Goal: Information Seeking & Learning: Compare options

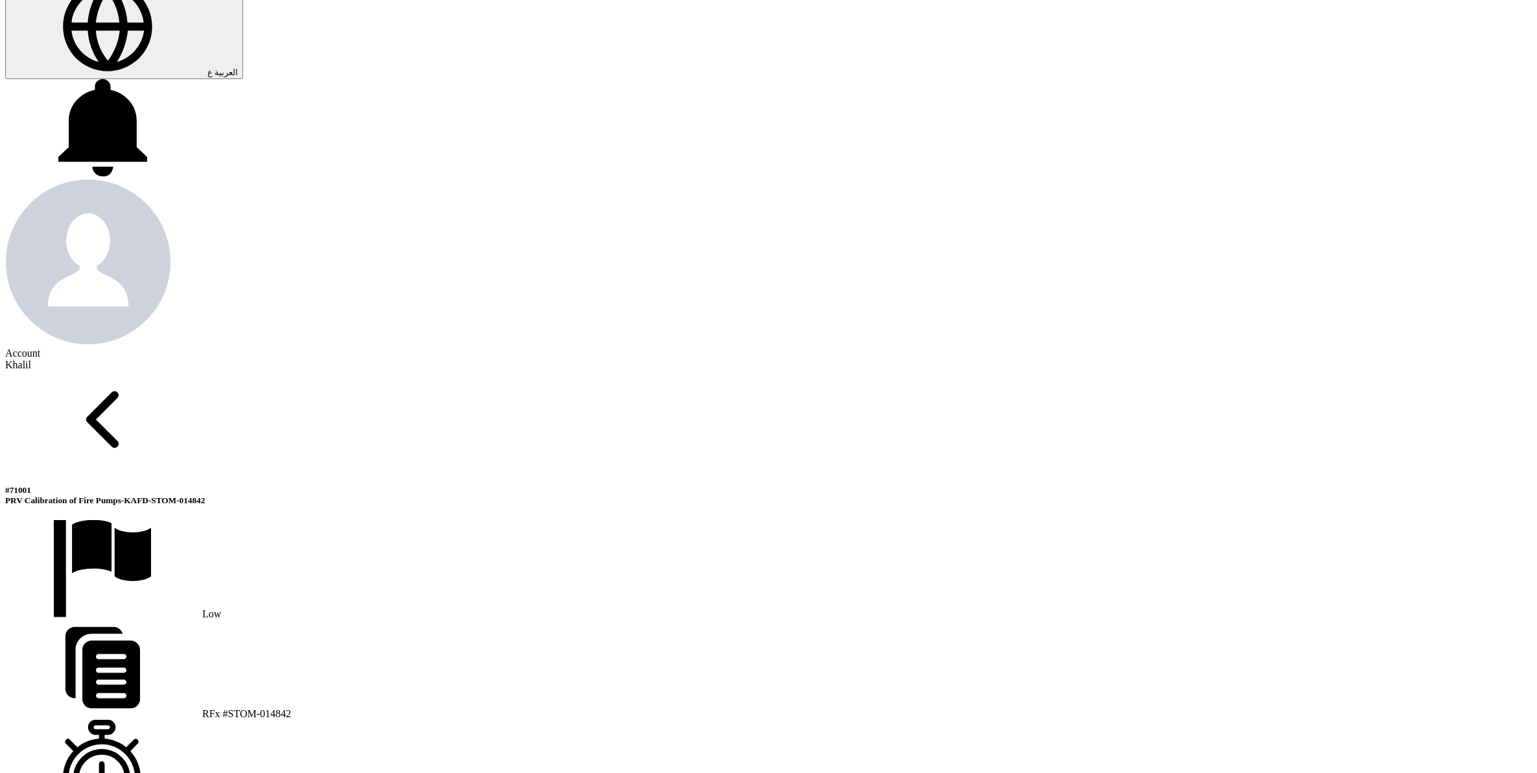
scroll to position [567, 0]
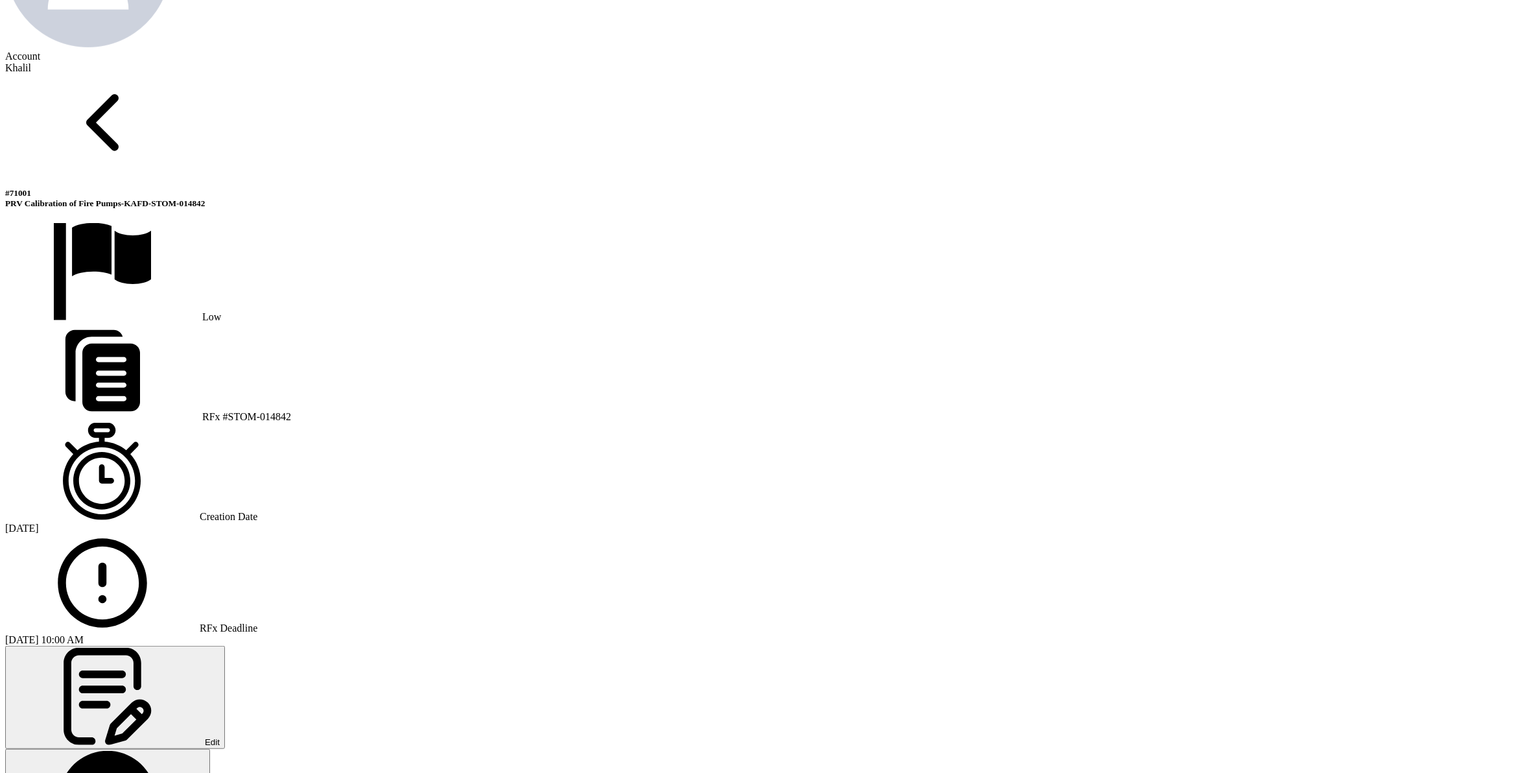
scroll to position [810, 0]
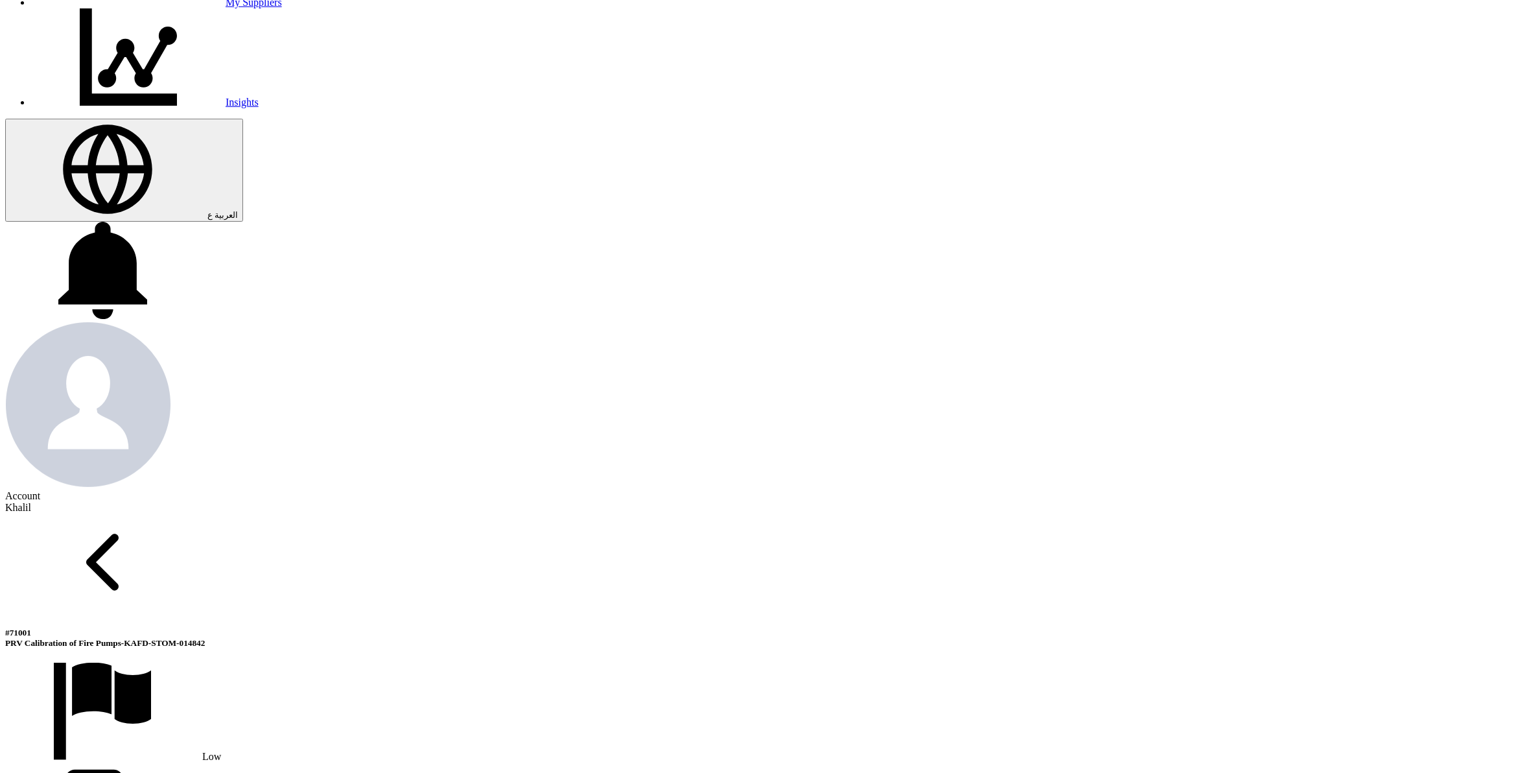
scroll to position [0, 0]
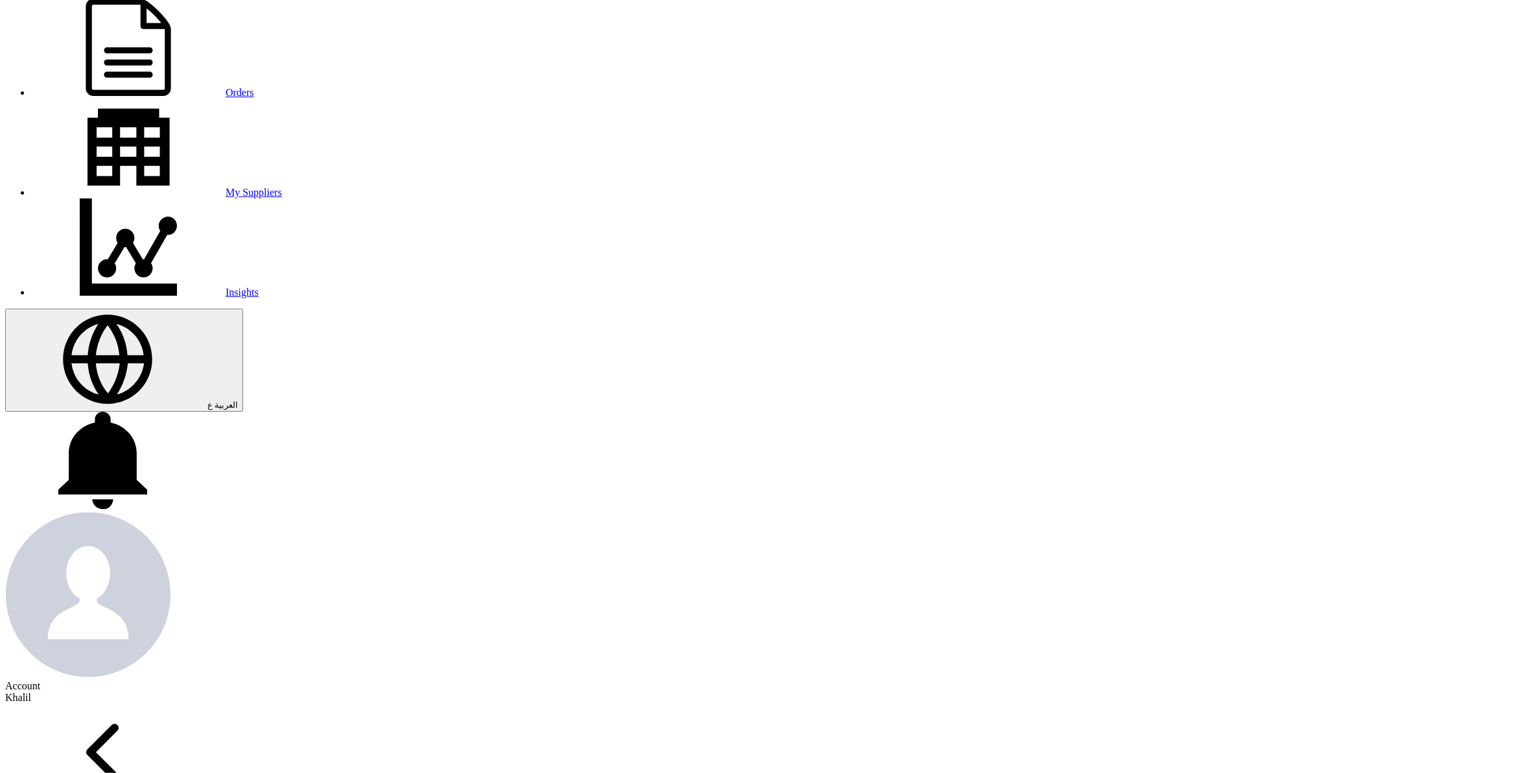
scroll to position [162, 0]
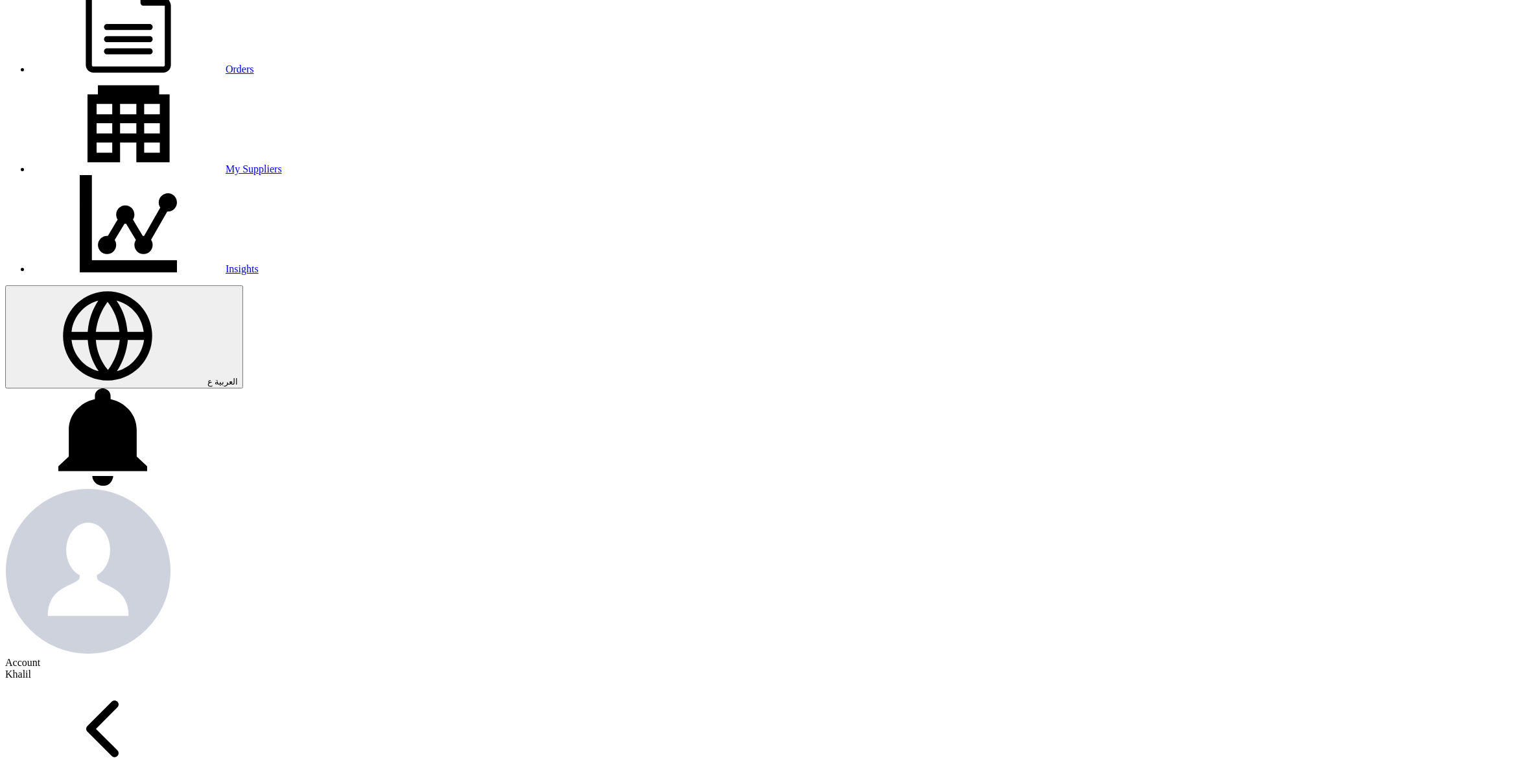
scroll to position [162, 0]
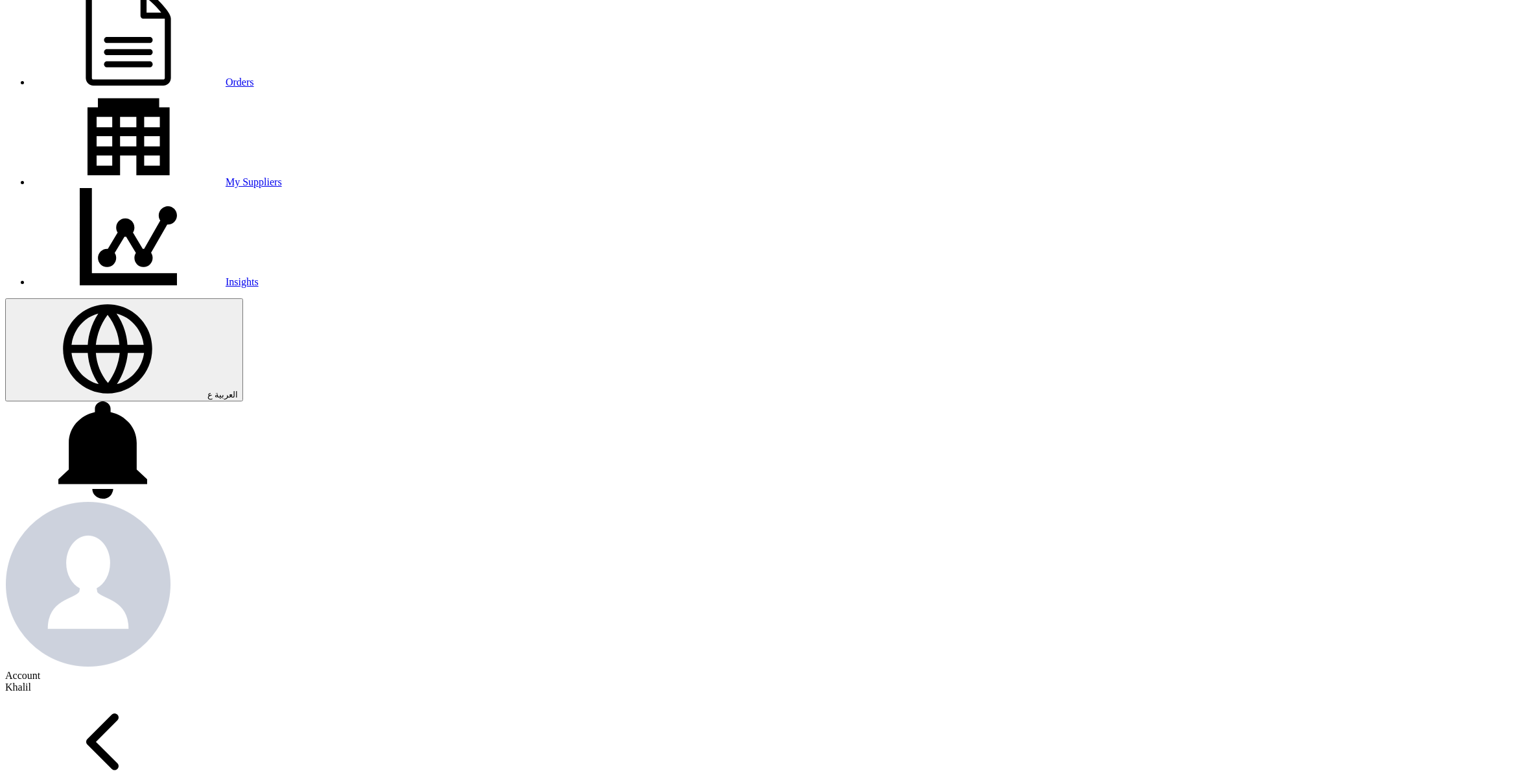
scroll to position [162, 0]
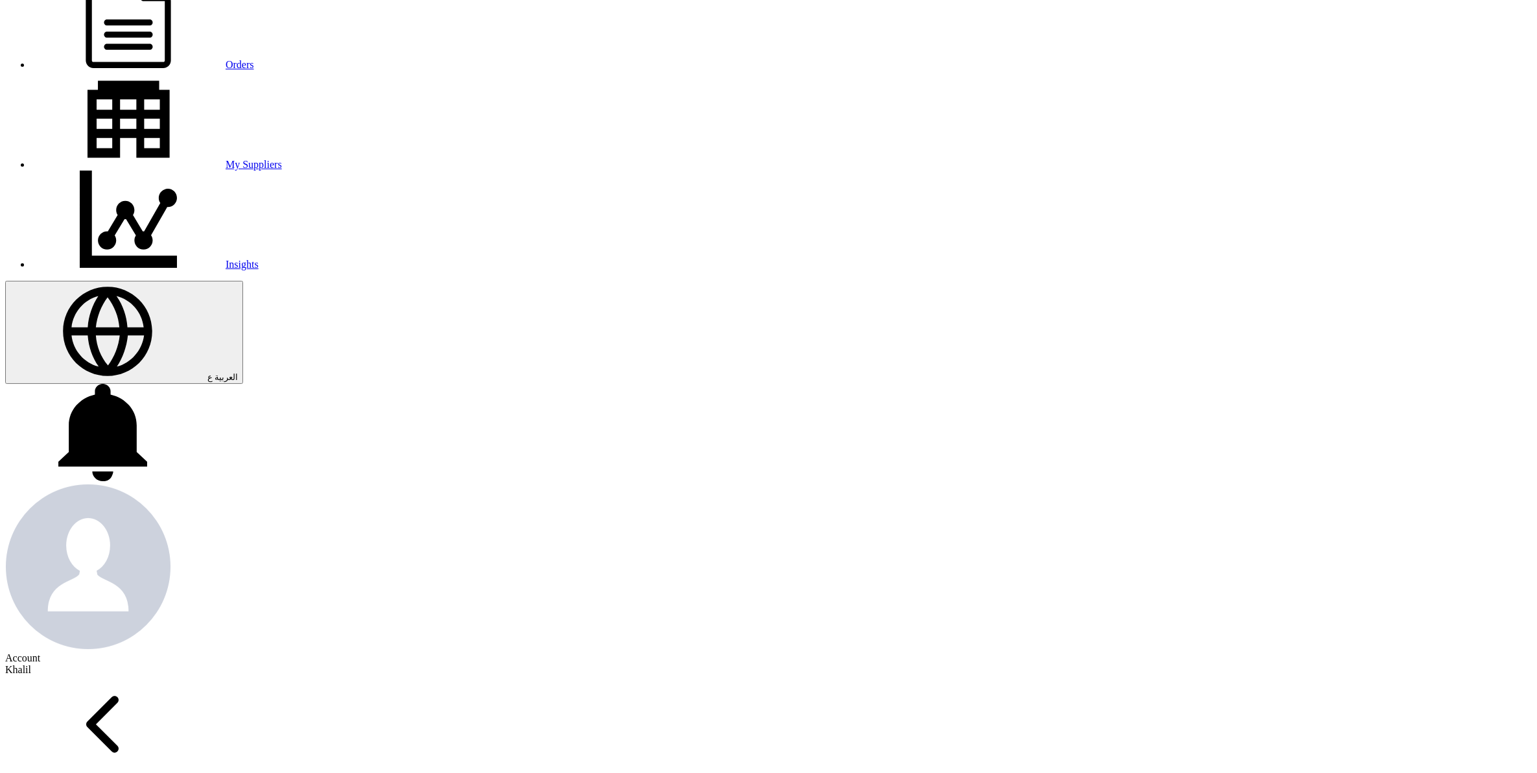
drag, startPoint x: 358, startPoint y: 176, endPoint x: 529, endPoint y: 176, distance: 171.7
drag, startPoint x: 520, startPoint y: 175, endPoint x: 417, endPoint y: 177, distance: 103.7
drag, startPoint x: 352, startPoint y: 172, endPoint x: 555, endPoint y: 172, distance: 203.5
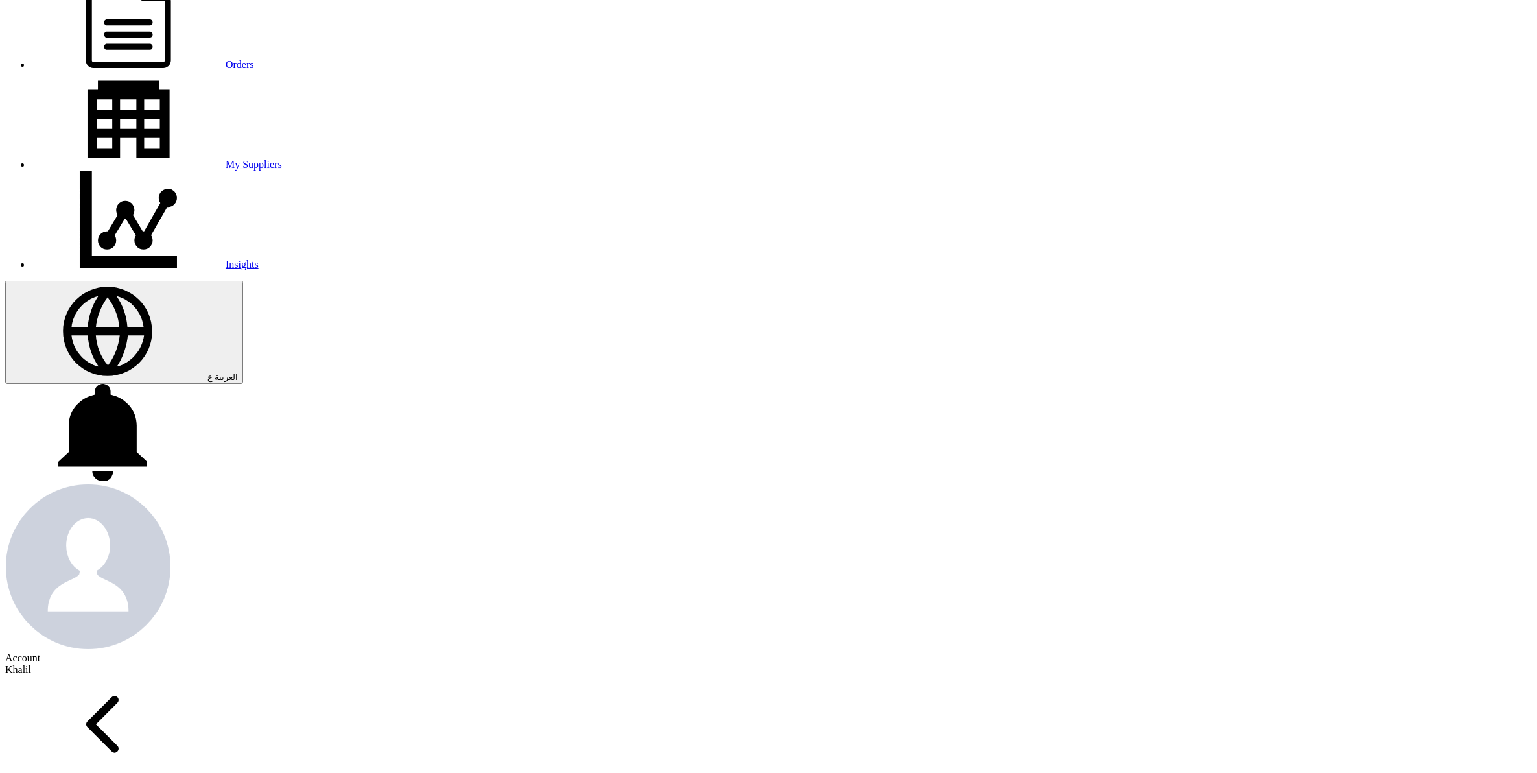
copy div "Industrial Projections Contracting Company"
drag, startPoint x: 555, startPoint y: 177, endPoint x: 337, endPoint y: 177, distance: 217.8
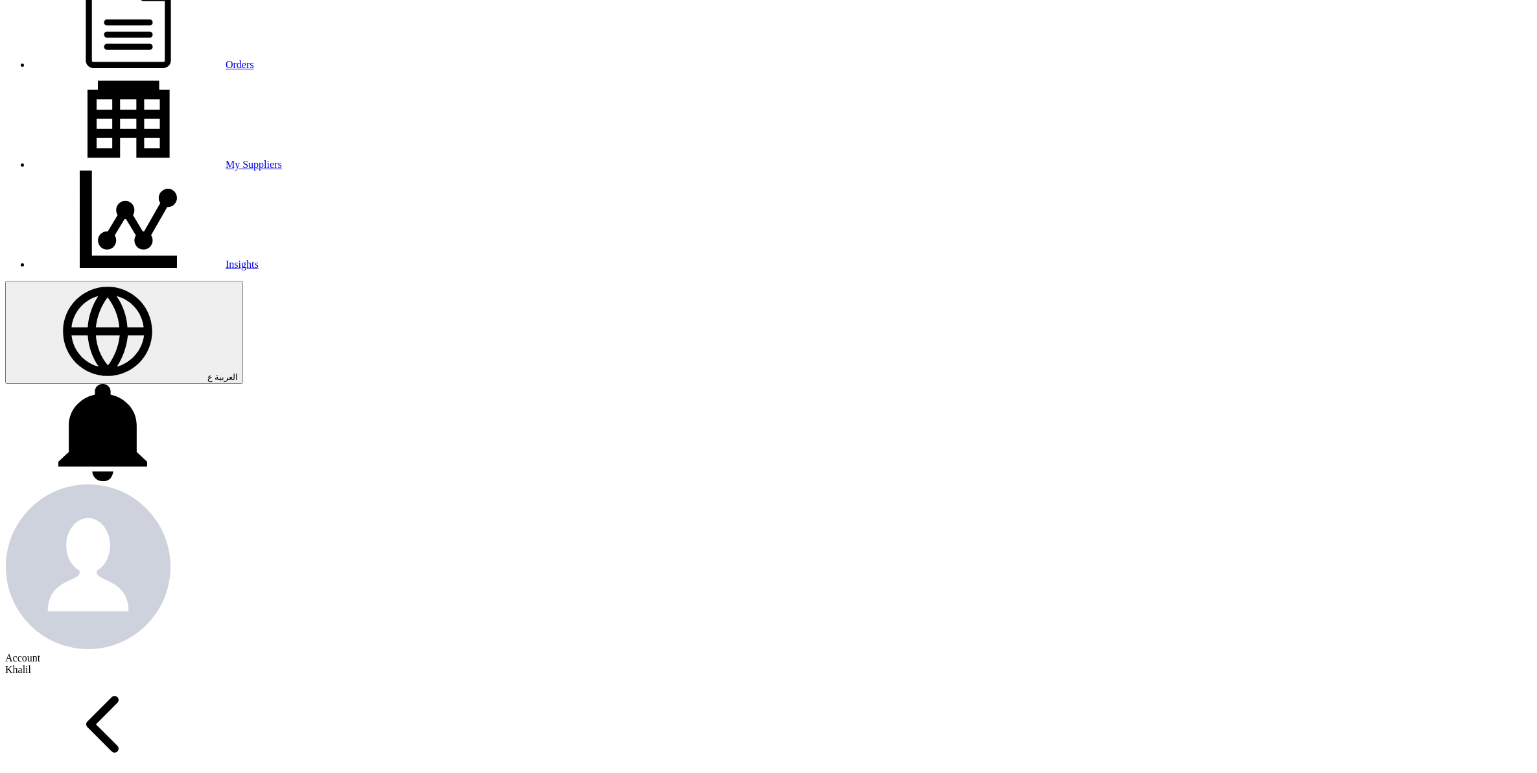
copy p "Industrial Projections Contracting Company"
drag, startPoint x: 561, startPoint y: 279, endPoint x: 354, endPoint y: 277, distance: 206.7
copy p "Apex National Industrial Calibration Company"
drag, startPoint x: 357, startPoint y: 380, endPoint x: 588, endPoint y: 383, distance: 231.4
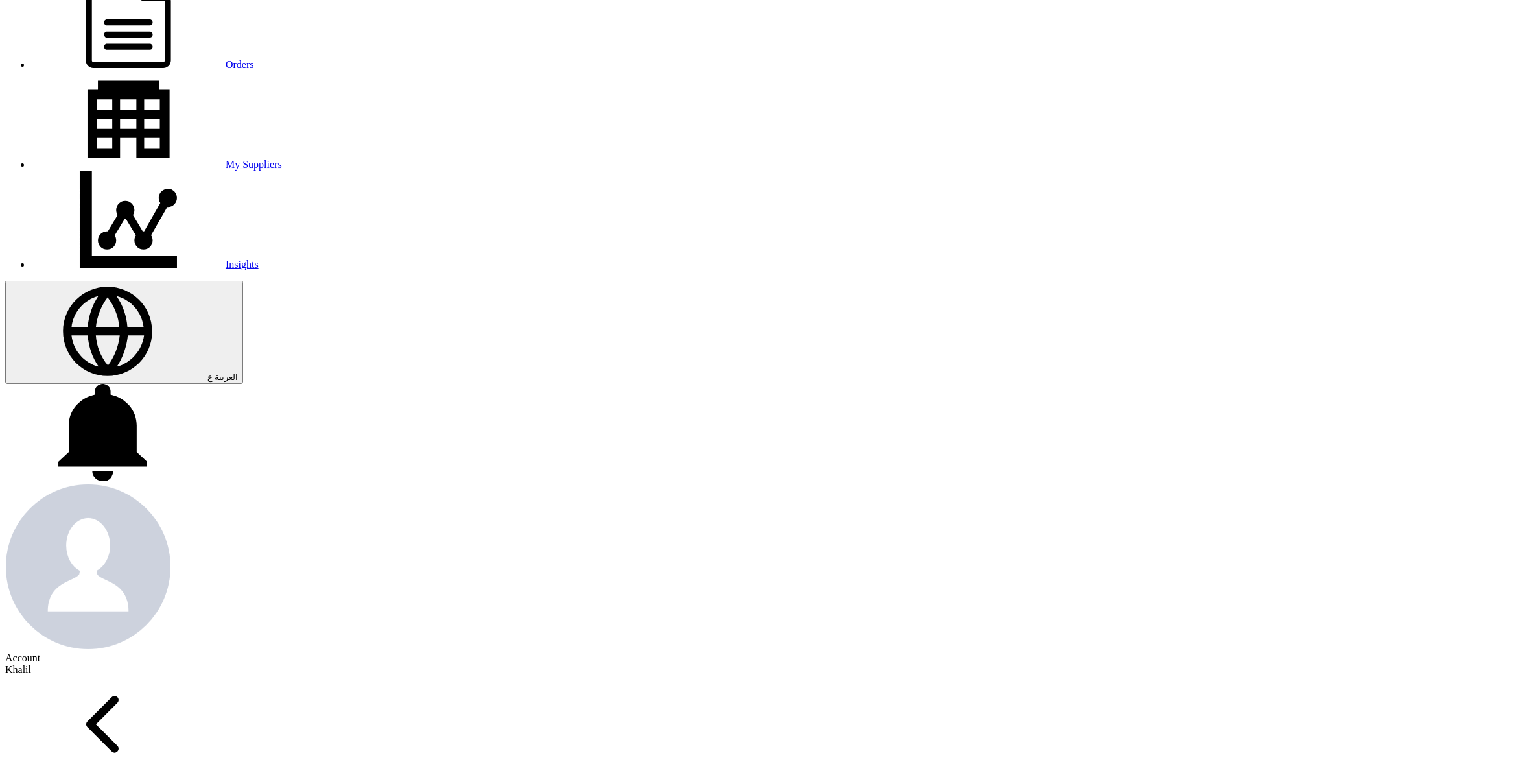
copy p "ADVANCE PRECISION MEASUREMENT COMPANY"
drag, startPoint x: 434, startPoint y: 472, endPoint x: 337, endPoint y: 473, distance: 97.2
copy div "RICI Co. Ltd."
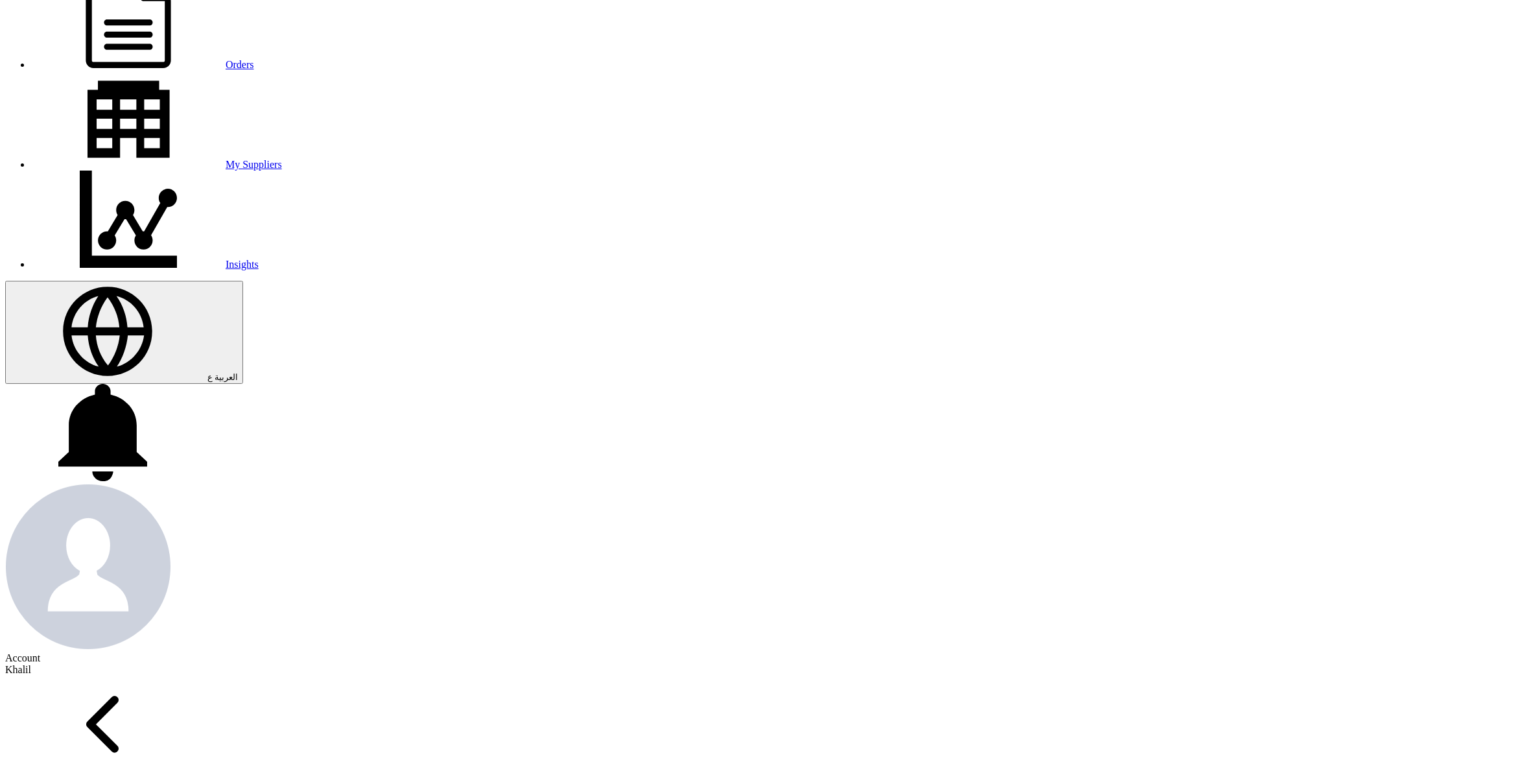
drag, startPoint x: 477, startPoint y: 559, endPoint x: 345, endPoint y: 555, distance: 131.6
copy p "ADVANCED METROLOGY"
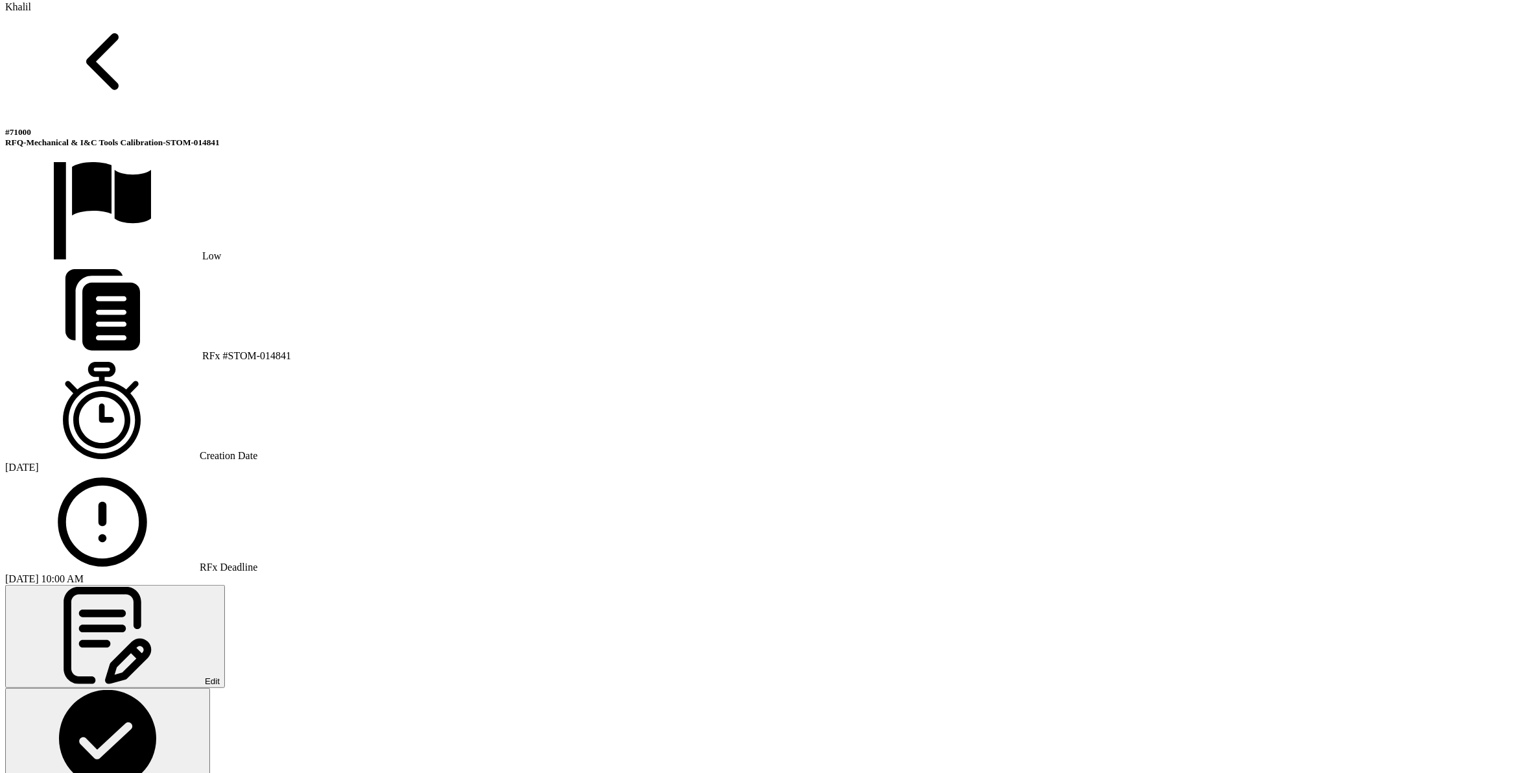
scroll to position [972, 0]
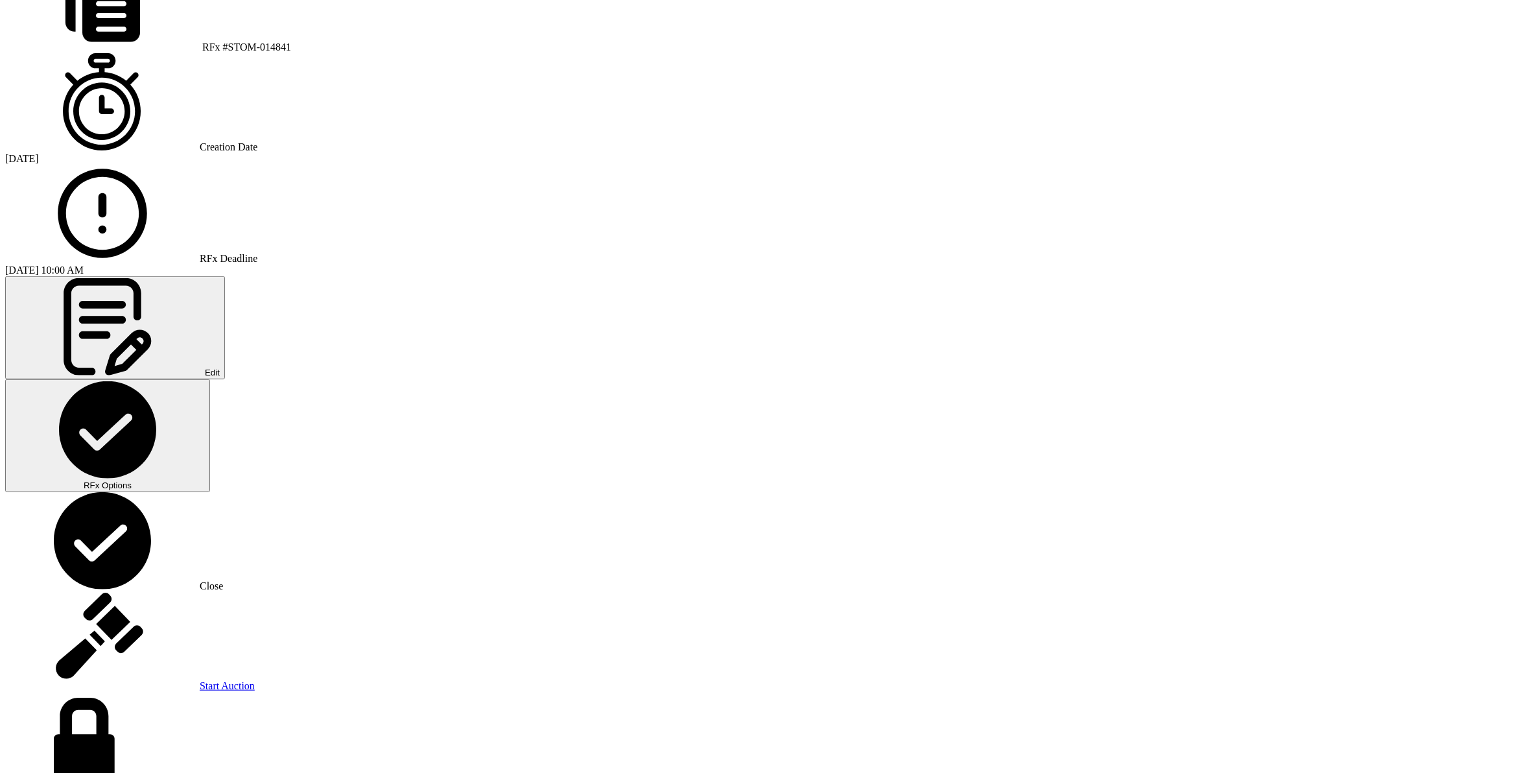
scroll to position [1134, 0]
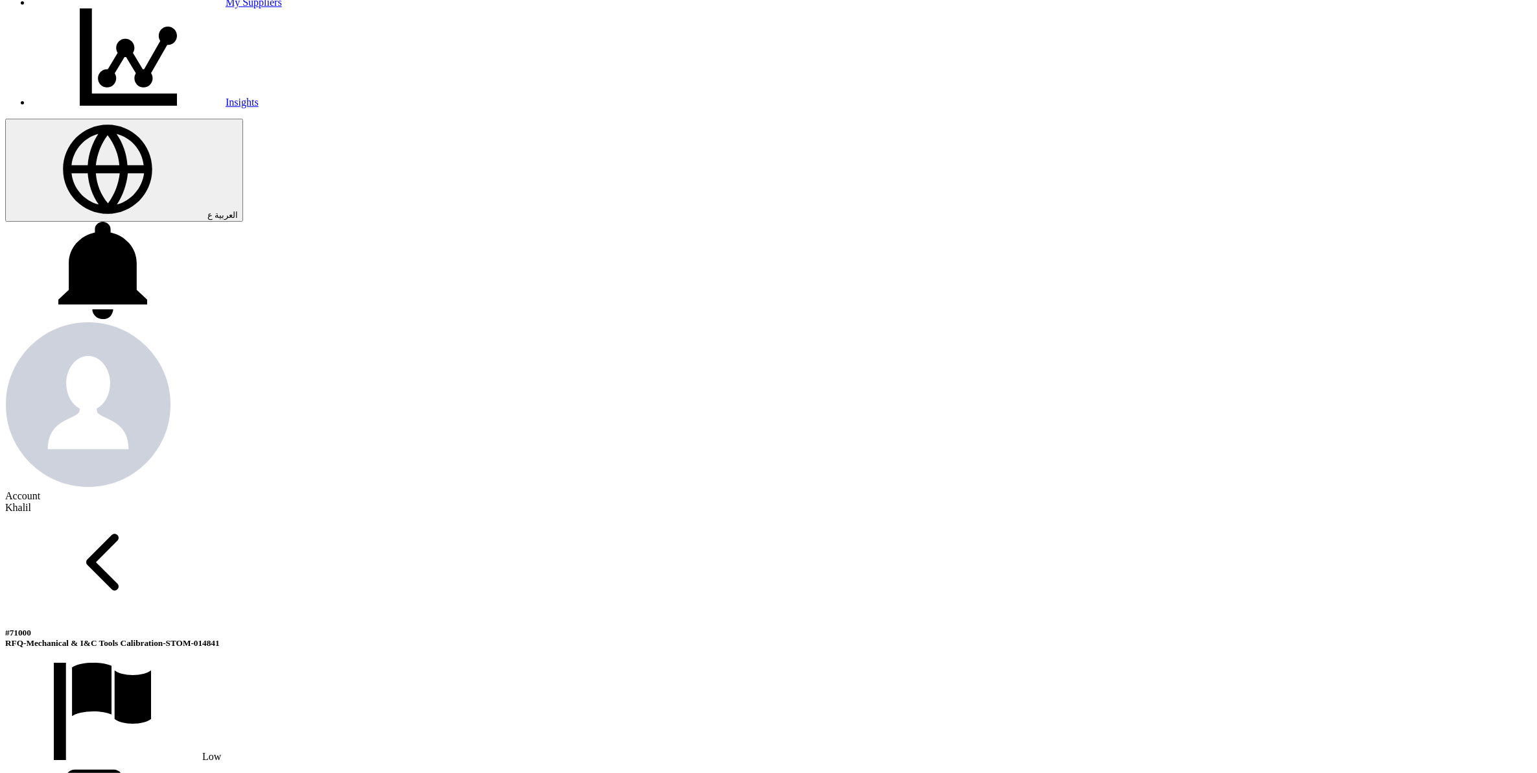
scroll to position [0, 0]
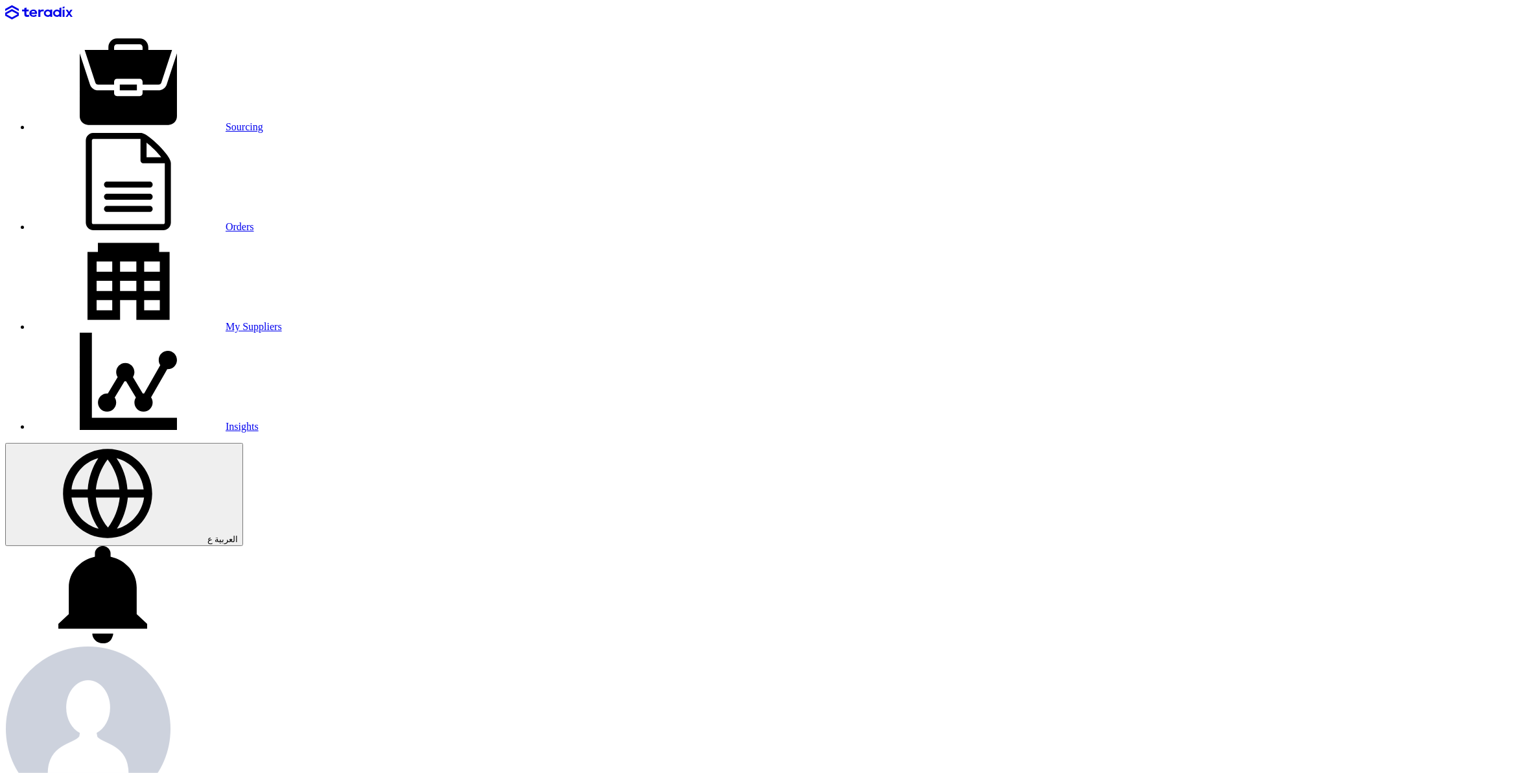
drag, startPoint x: 358, startPoint y: 441, endPoint x: 561, endPoint y: 441, distance: 202.9
copy p "Apex National Industrial Calibration Company"
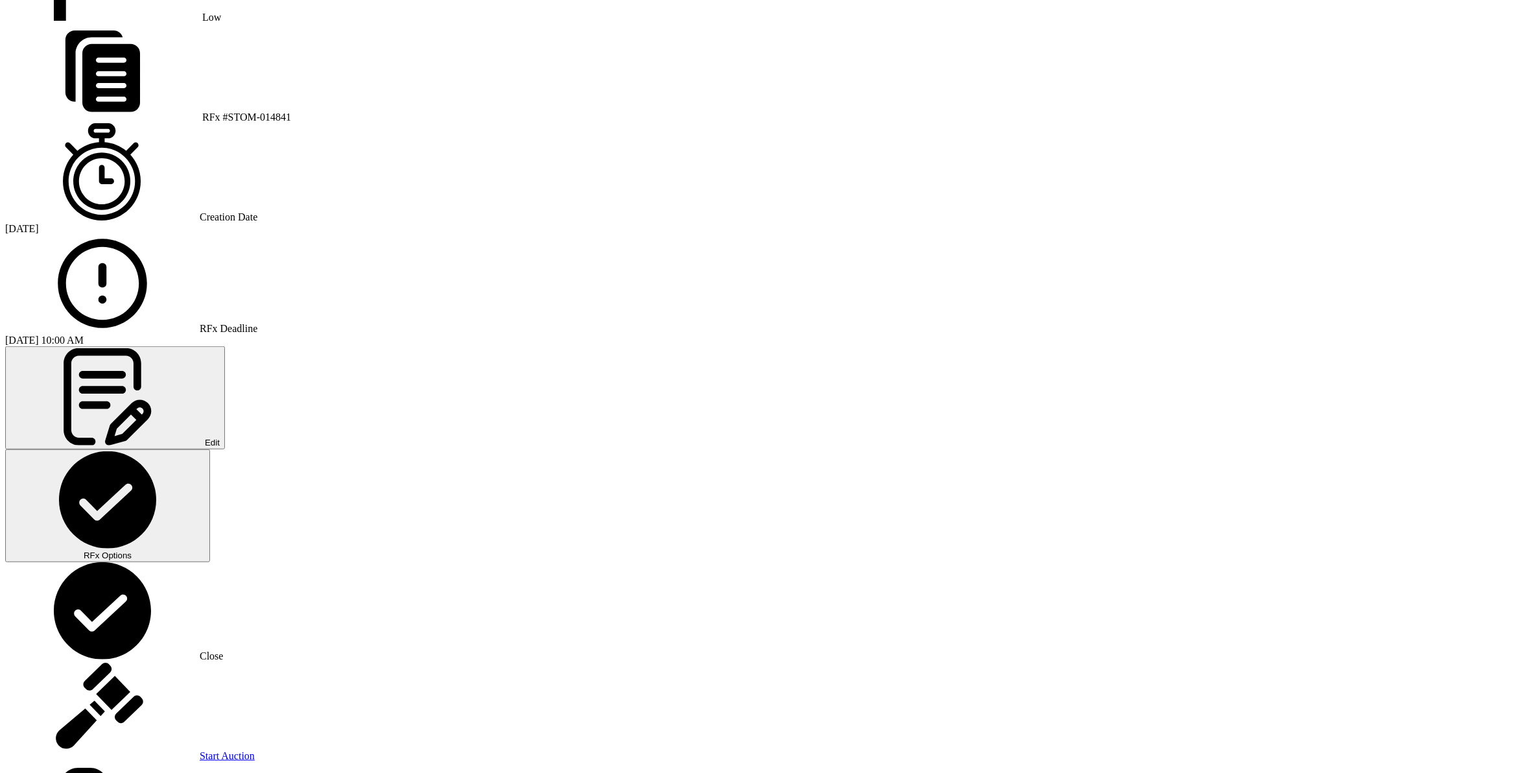
scroll to position [1134, 0]
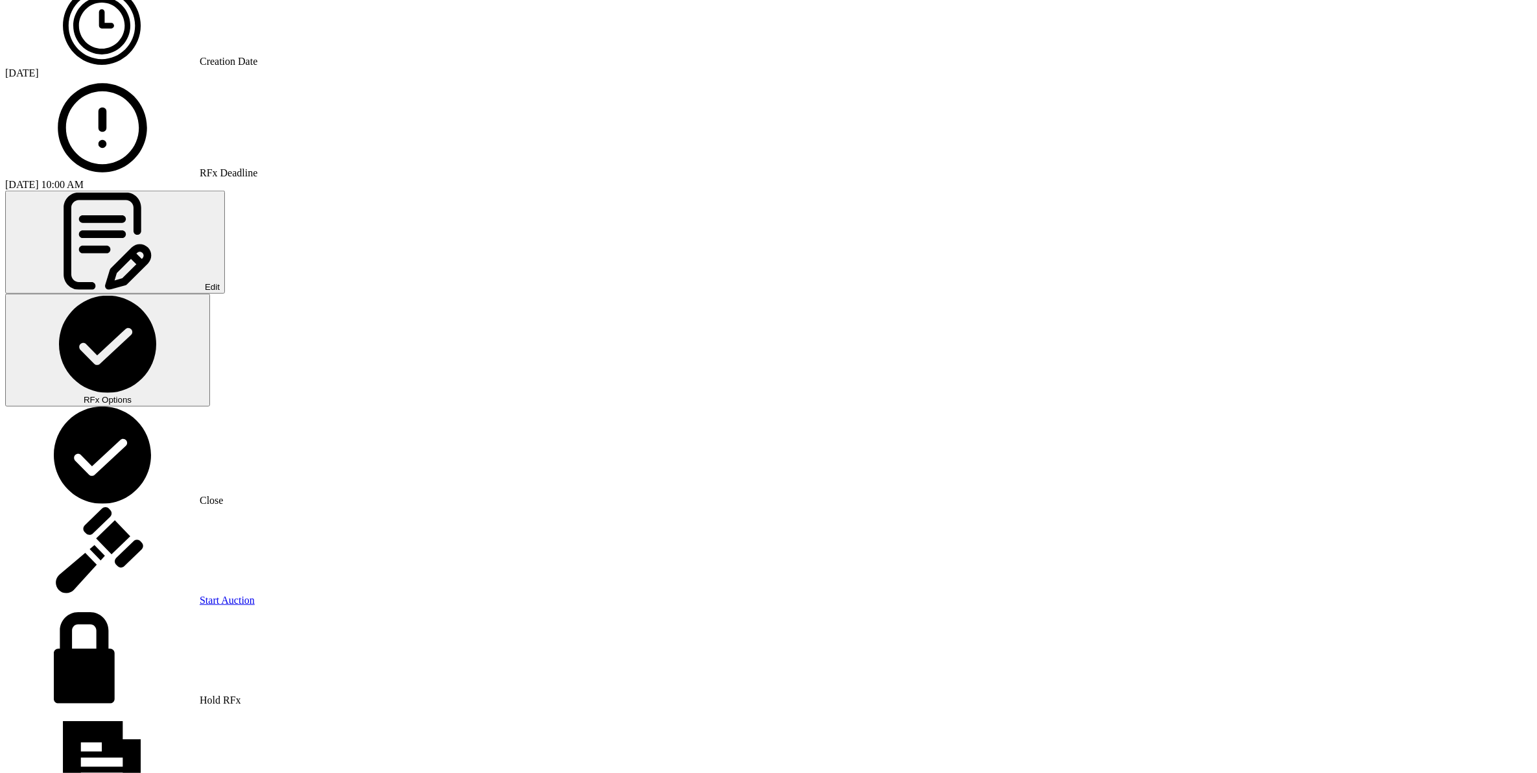
scroll to position [1215, 0]
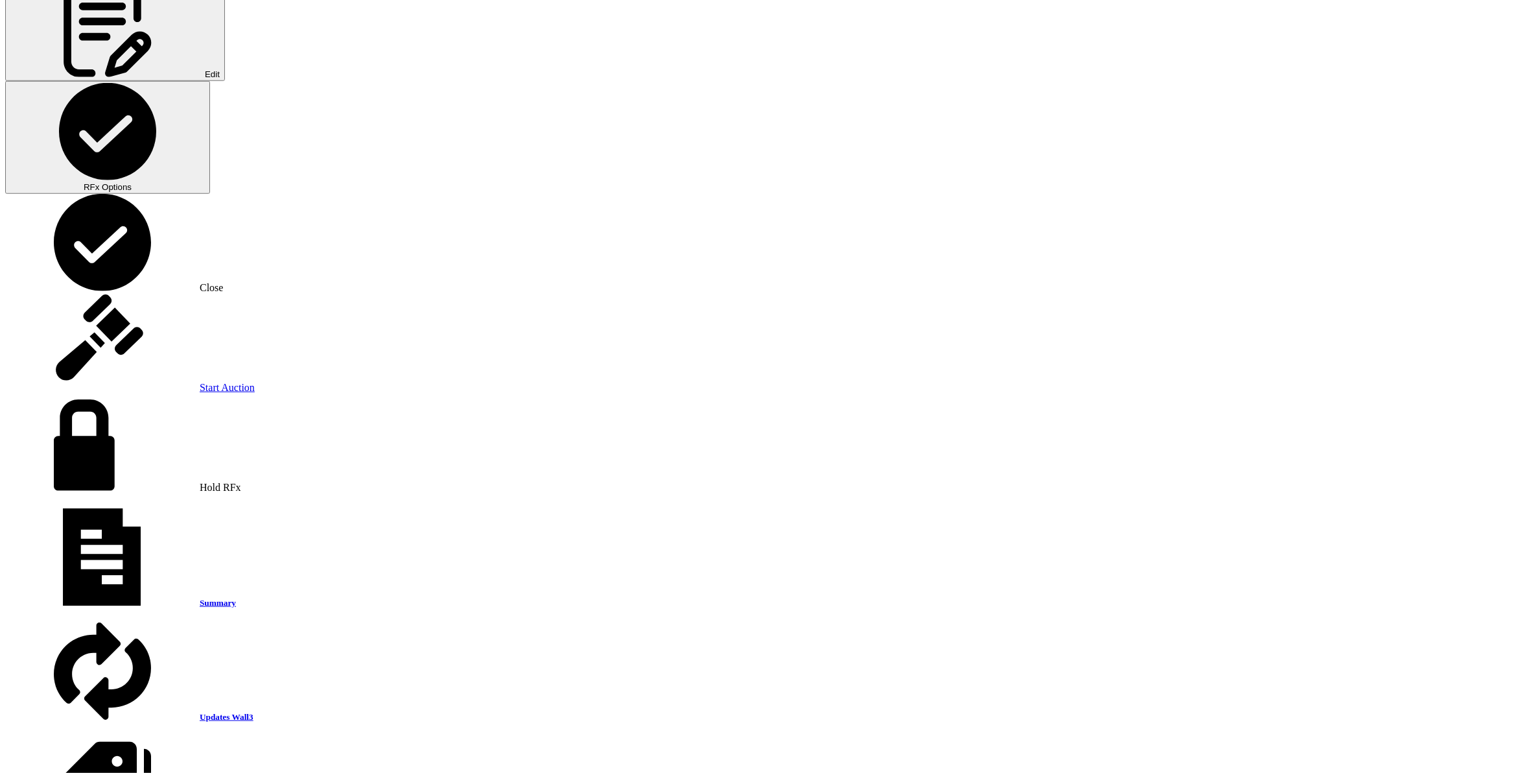
scroll to position [1458, 0]
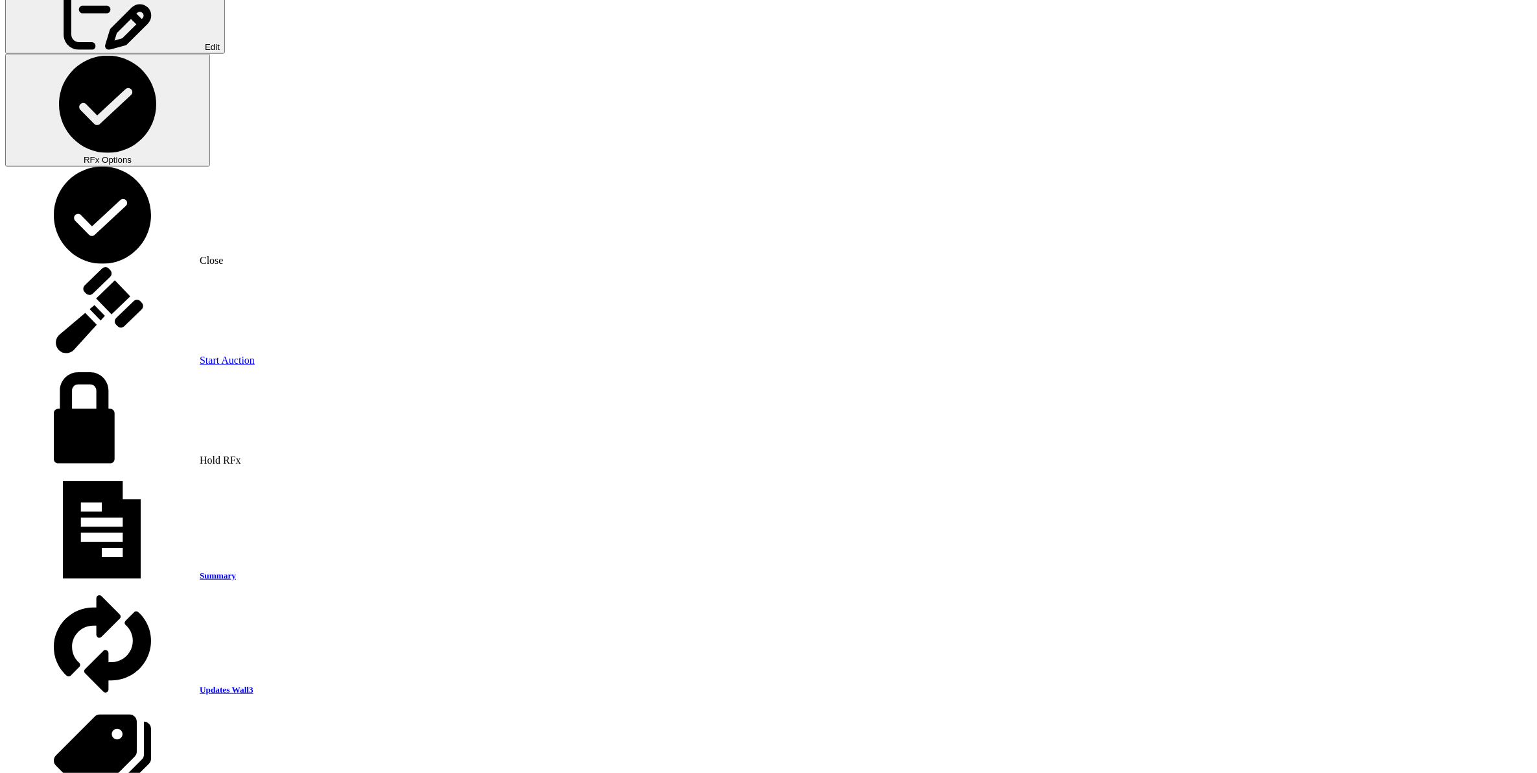
drag, startPoint x: 354, startPoint y: 408, endPoint x: 409, endPoint y: 416, distance: 55.6
copy p "RICI Co. Ltd"
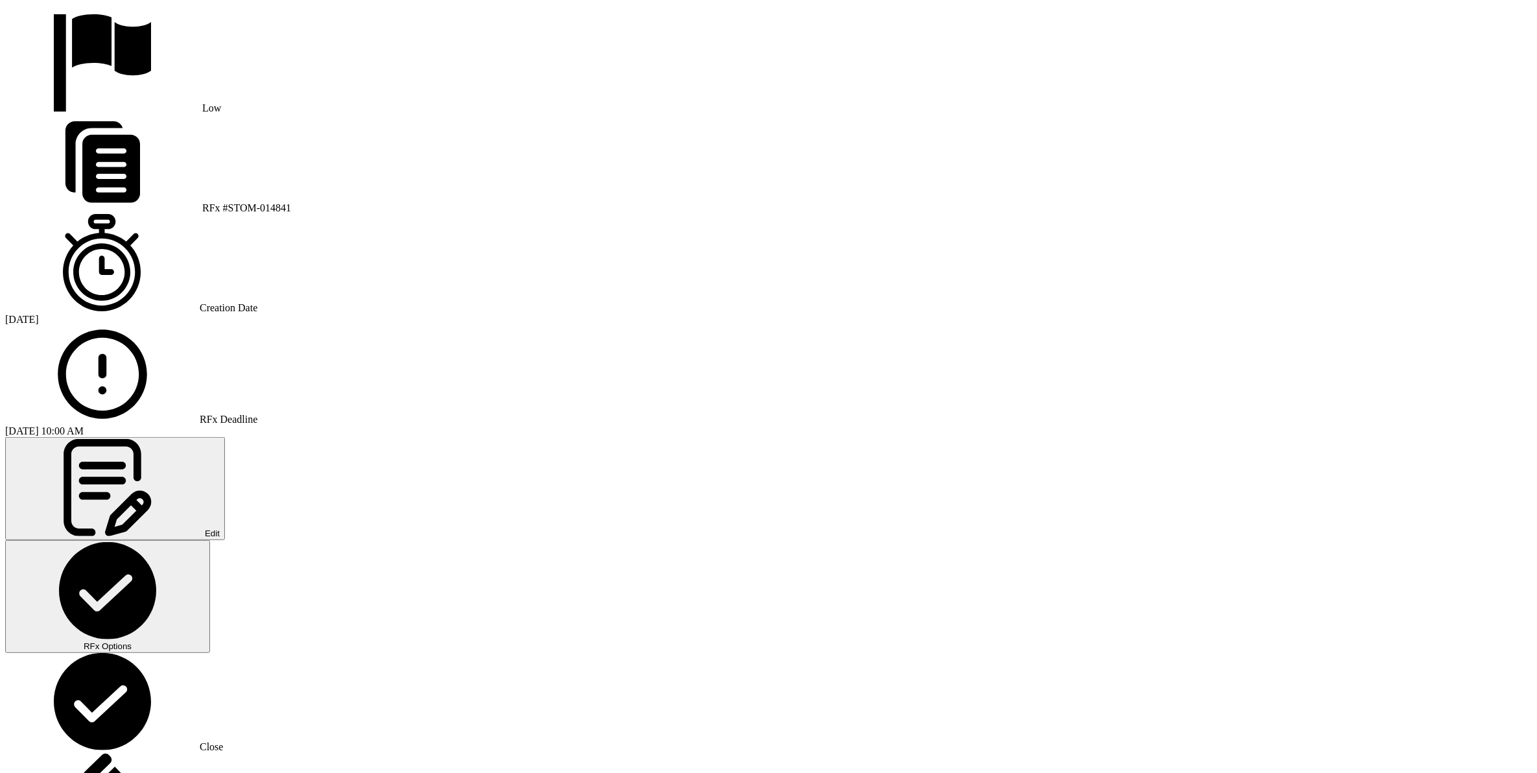
scroll to position [1215, 0]
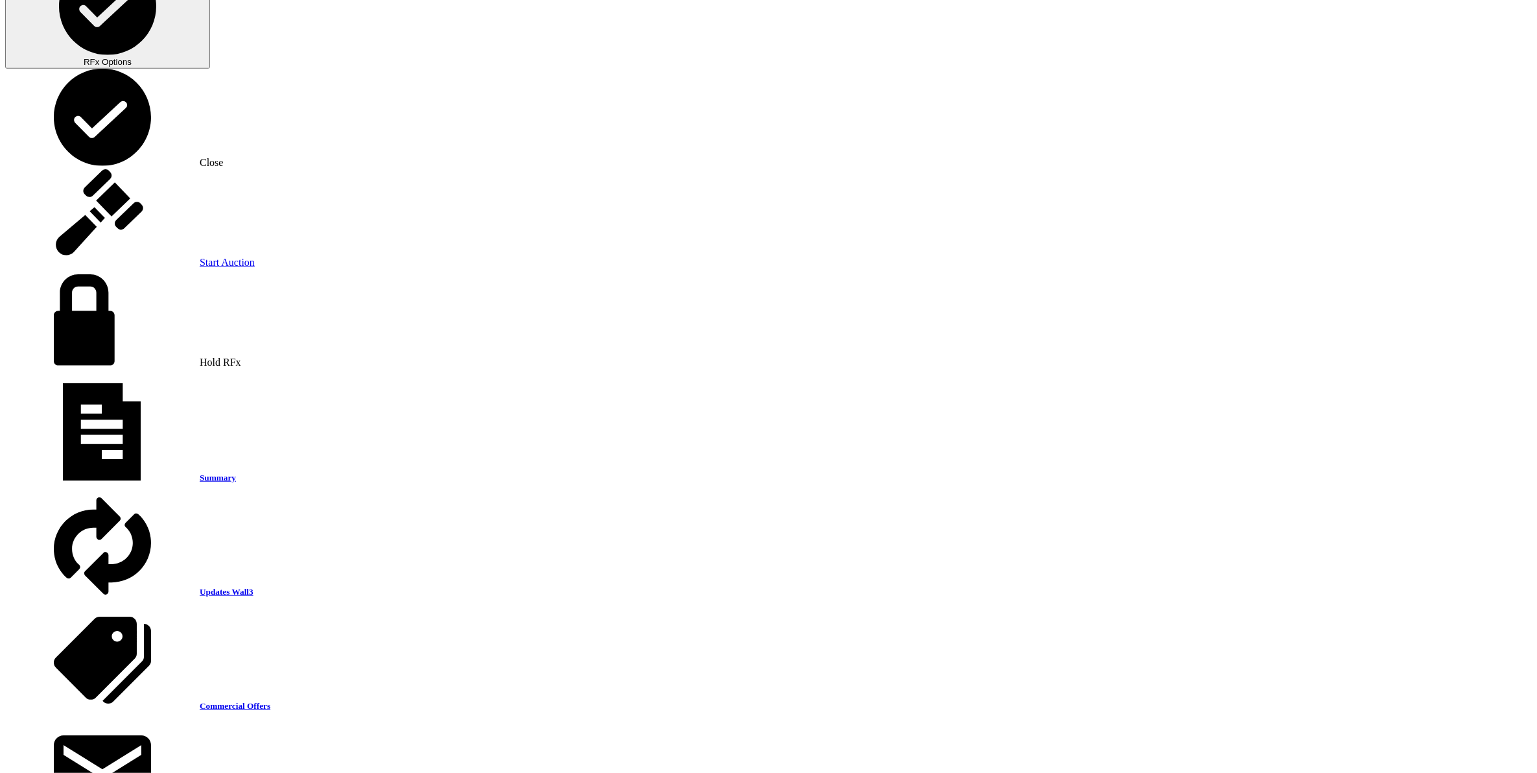
scroll to position [1620, 0]
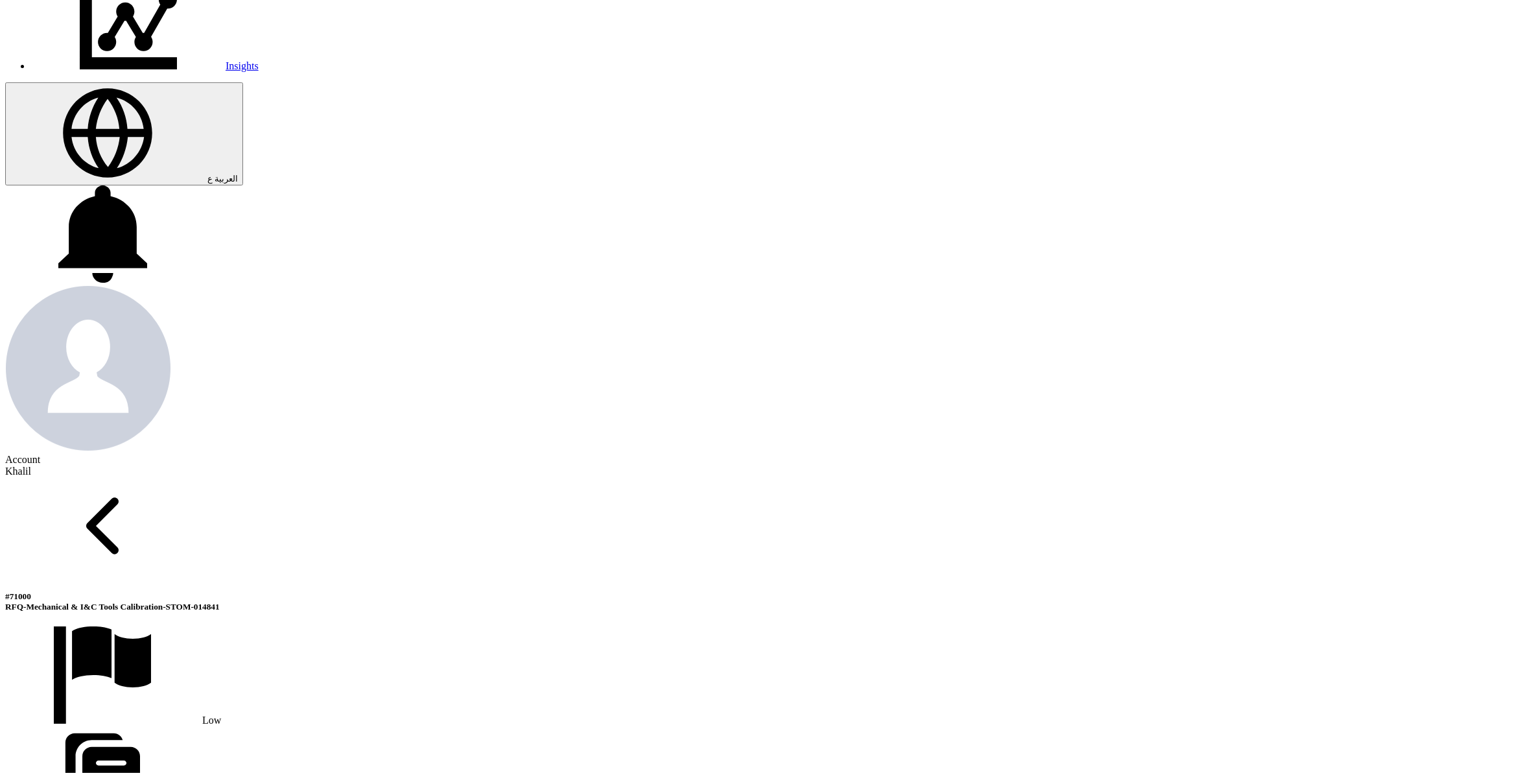
scroll to position [324, 0]
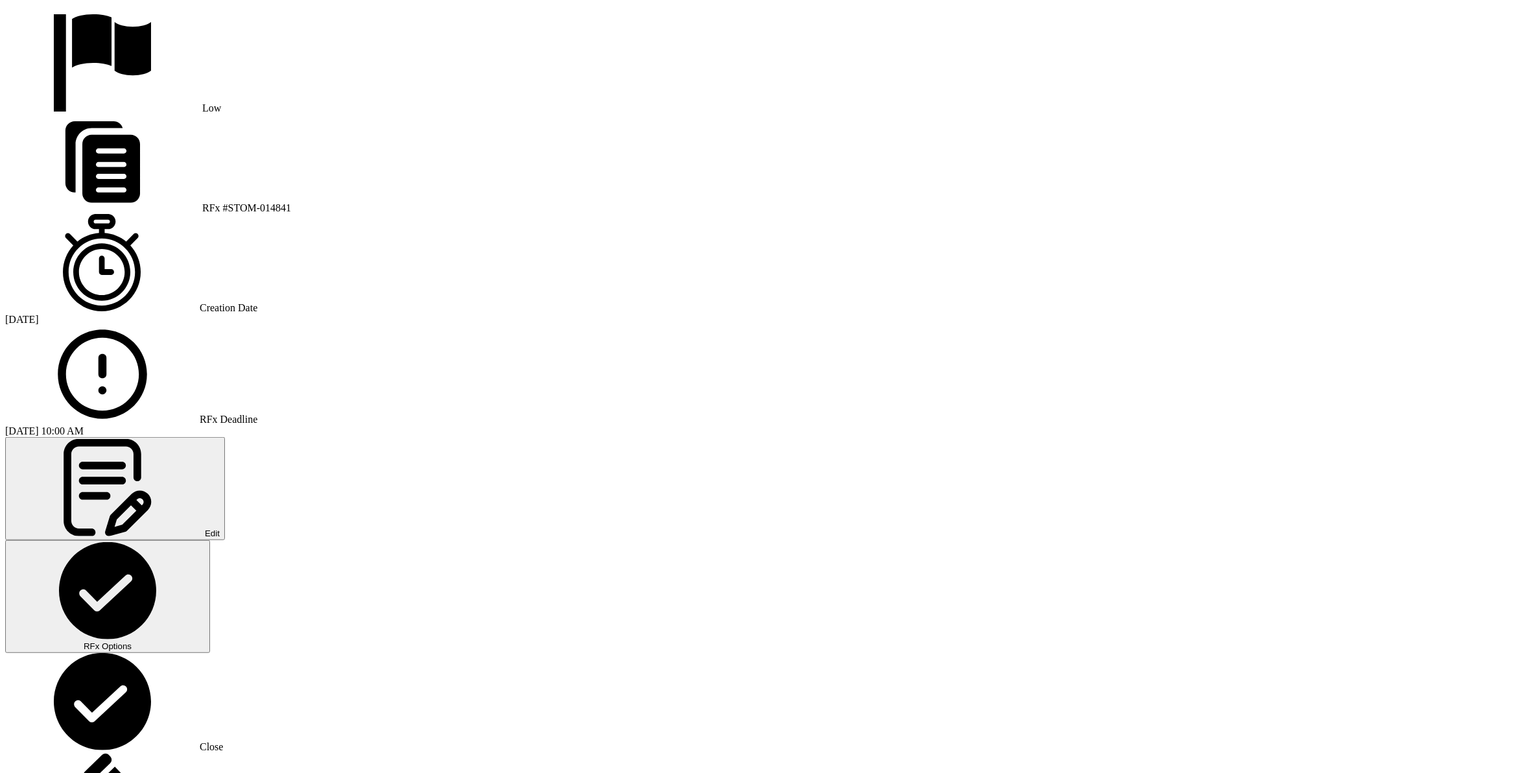
scroll to position [1458, 0]
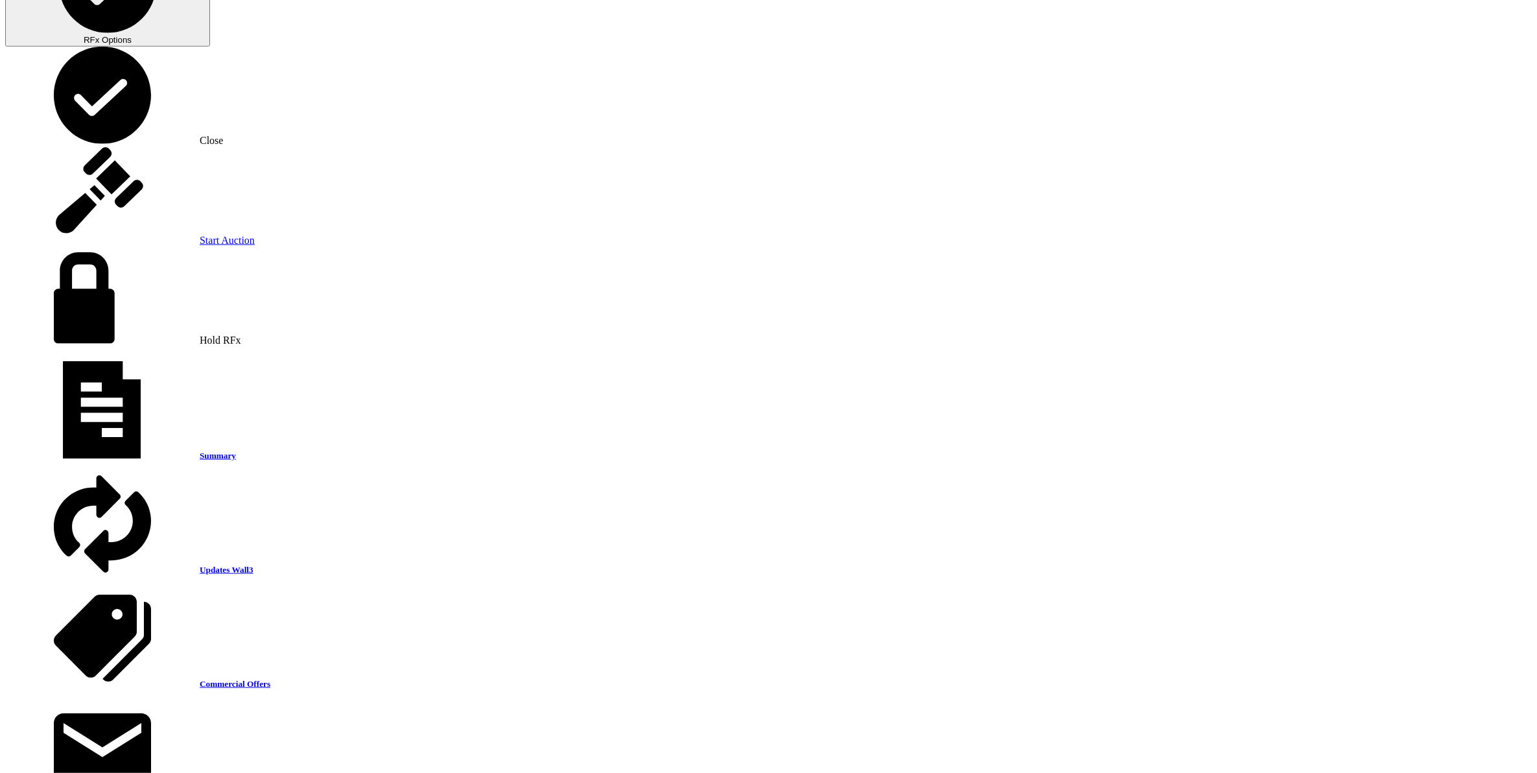
scroll to position [1620, 0]
